Goal: Task Accomplishment & Management: Manage account settings

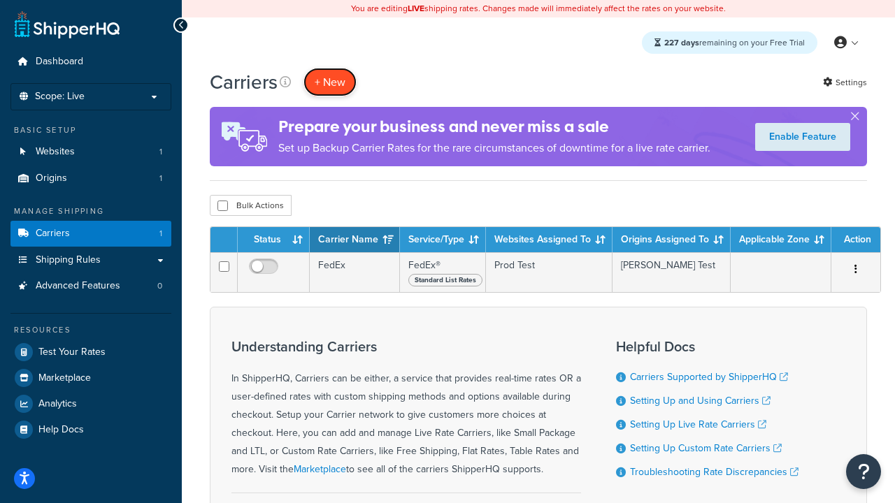
click at [330, 82] on button "+ New" at bounding box center [329, 82] width 53 height 29
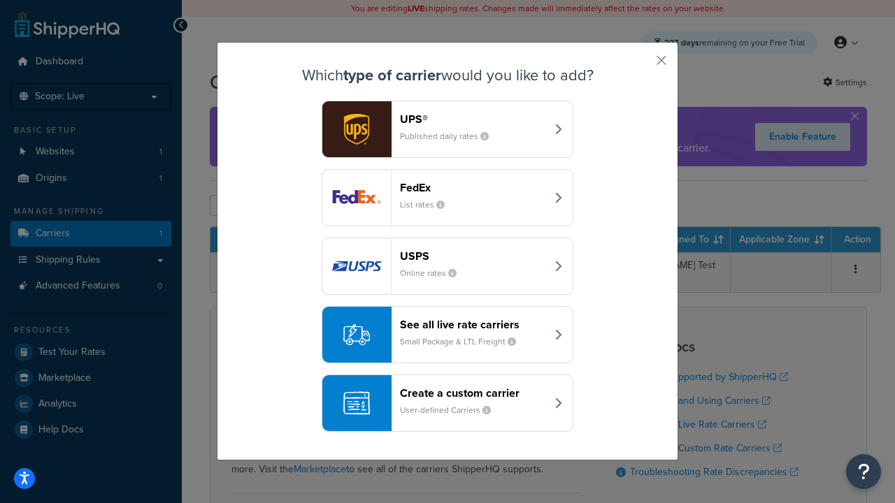
click at [448, 181] on header "FedEx" at bounding box center [473, 187] width 146 height 13
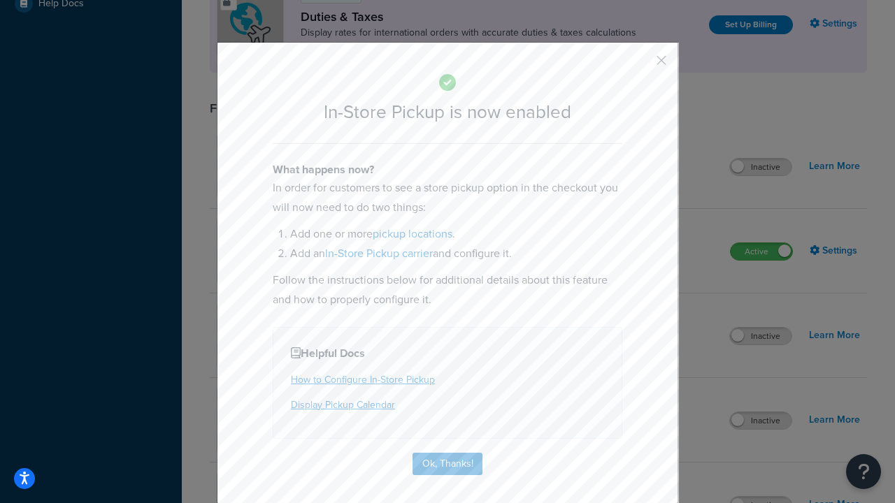
click at [641, 65] on button "button" at bounding box center [640, 65] width 3 height 3
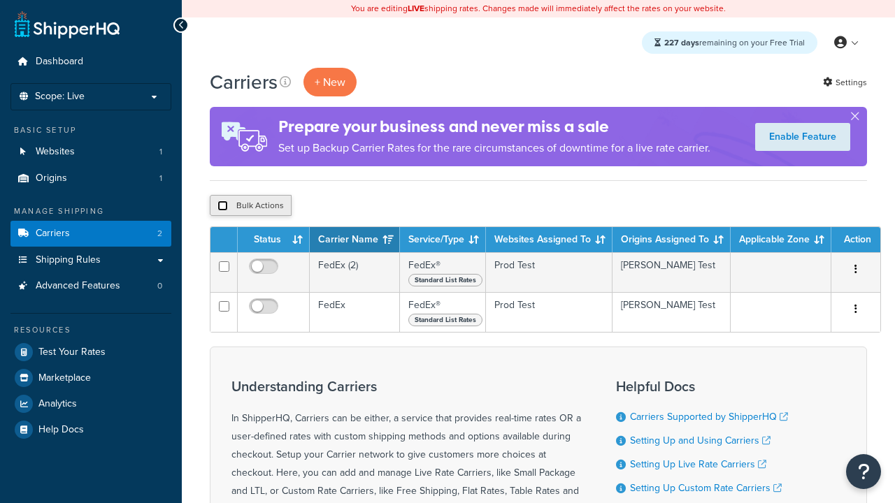
click at [222, 206] on input "checkbox" at bounding box center [222, 206] width 10 height 10
checkbox input "true"
click at [0, 0] on button "Delete" at bounding box center [0, 0] width 0 height 0
